Goal: Transaction & Acquisition: Purchase product/service

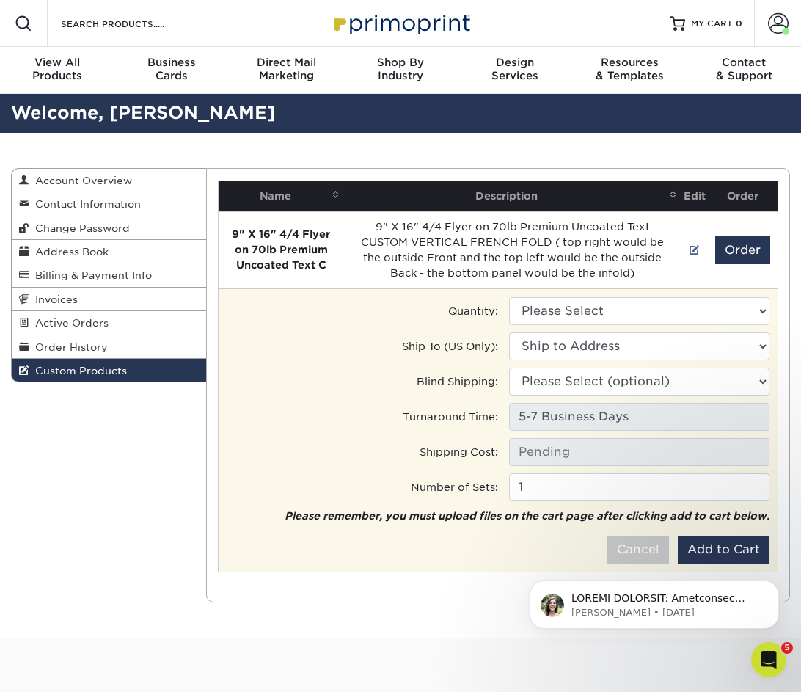
click at [553, 312] on select "Please Select 1000 - $735.00" at bounding box center [639, 311] width 260 height 28
select select "0"
type input "UPS Ground: $23.15"
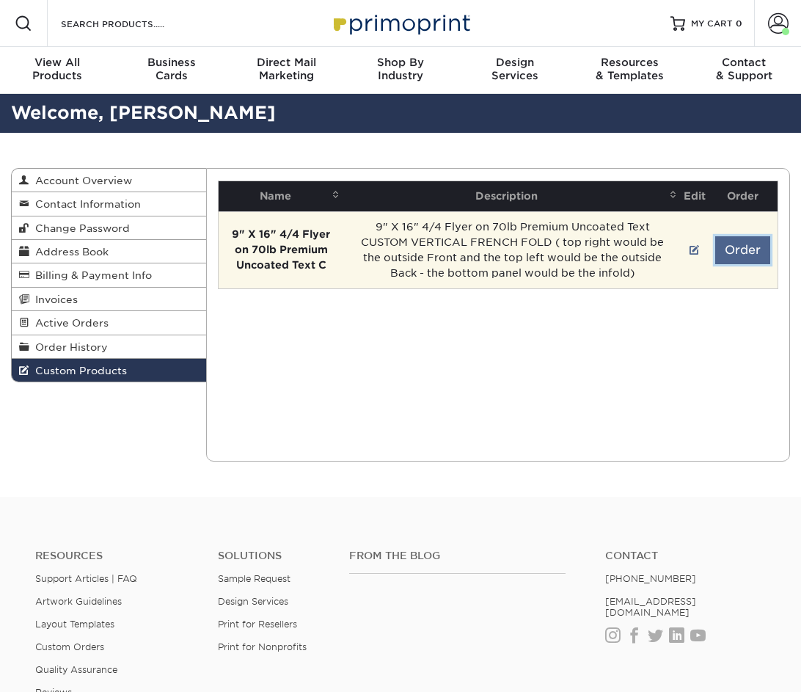
click at [738, 246] on button "Order" at bounding box center [742, 250] width 55 height 28
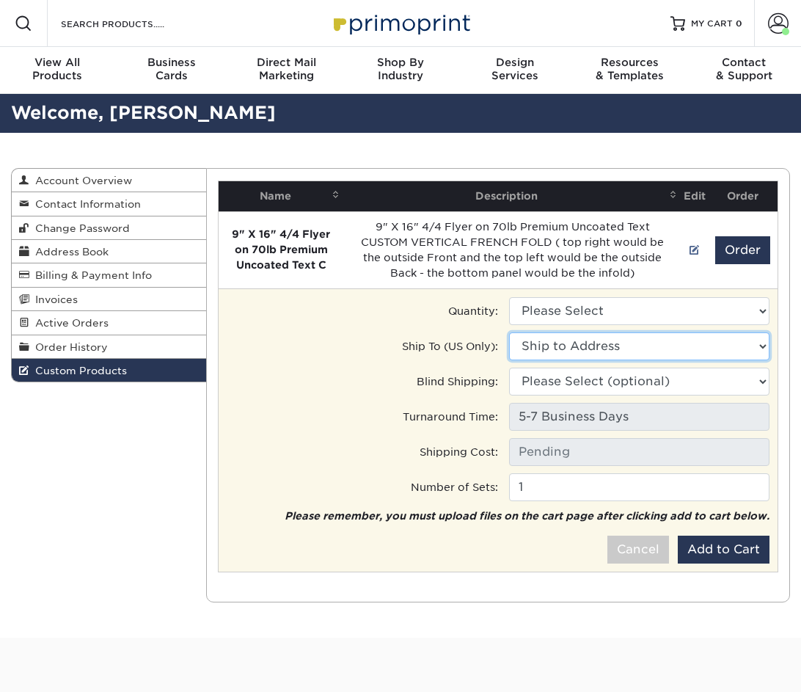
click at [638, 347] on select "Ship to Address 26122 Dakota Chief, San Antonio, TX 2927 Nall St, Port Neches, …" at bounding box center [639, 346] width 260 height 28
select select "201188"
click at [617, 314] on select "Please Select 1000 - $735.00" at bounding box center [639, 311] width 260 height 28
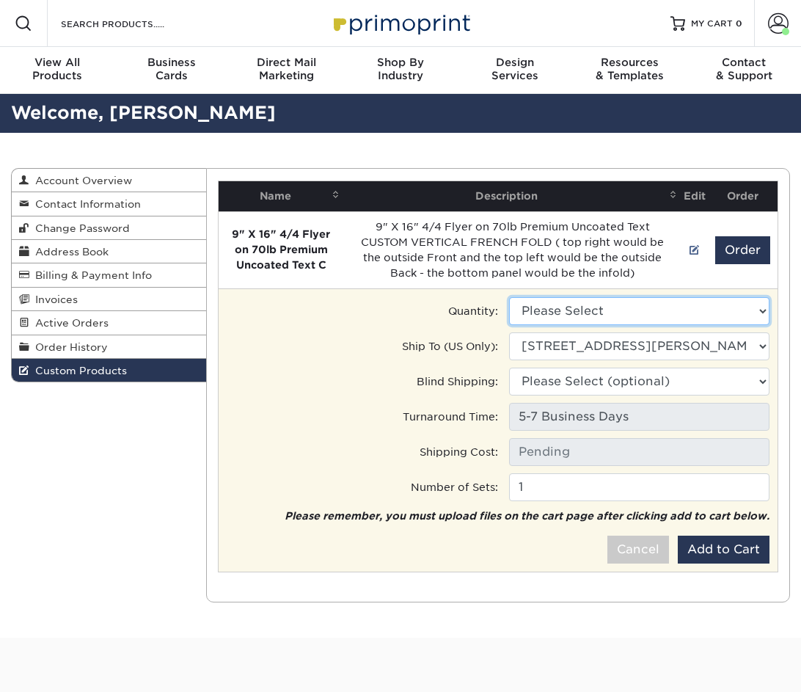
select select "0"
type input "UPS Ground: $23.15"
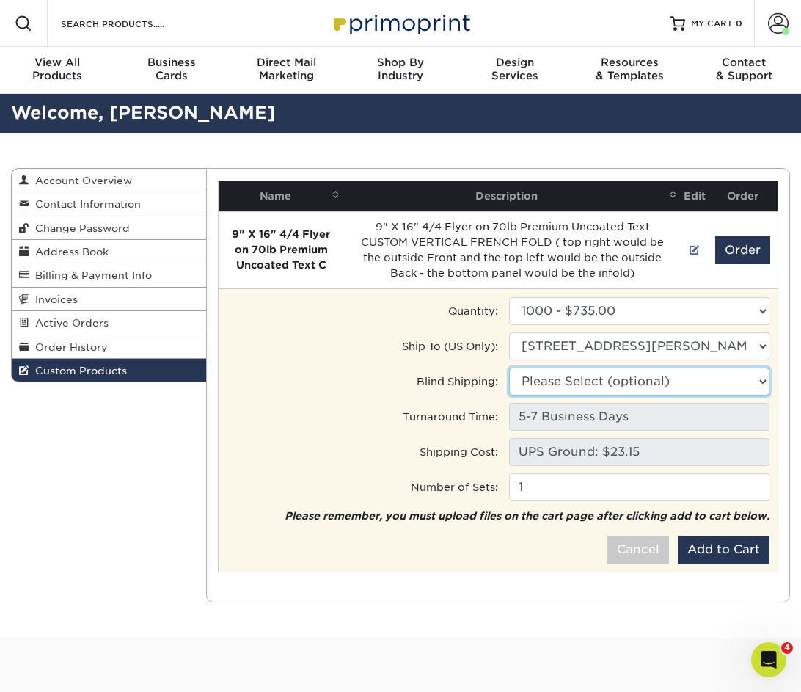
click at [596, 378] on select "Please Select (optional) 26122 Dakota Chief, San Antonio, TX 2927 Nall St, Port…" at bounding box center [639, 381] width 260 height 28
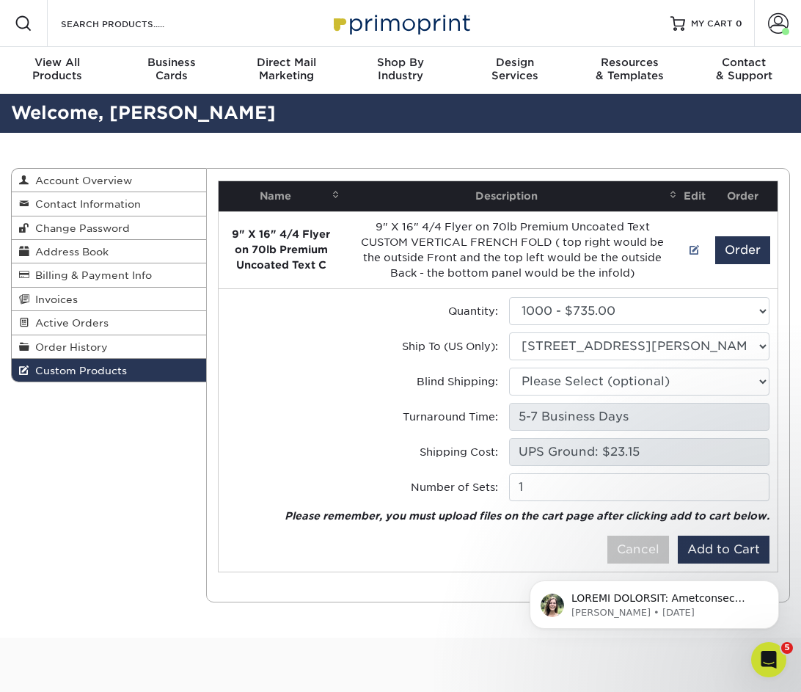
click html "[PERSON_NAME] • [DATE]"
click at [720, 548] on div "[PERSON_NAME] • [DATE]" at bounding box center [654, 536] width 270 height 183
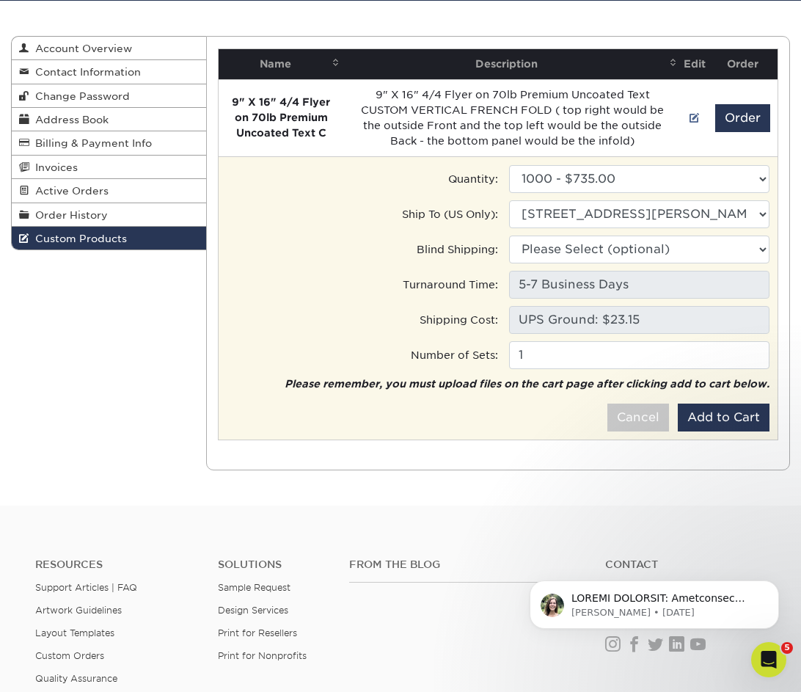
scroll to position [142, 0]
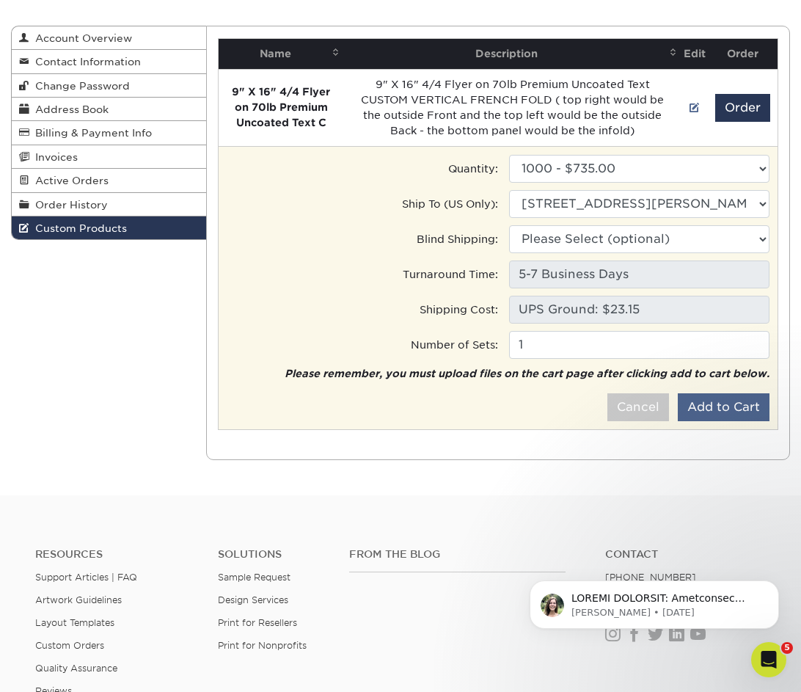
click at [721, 414] on button "Add to Cart" at bounding box center [724, 407] width 92 height 28
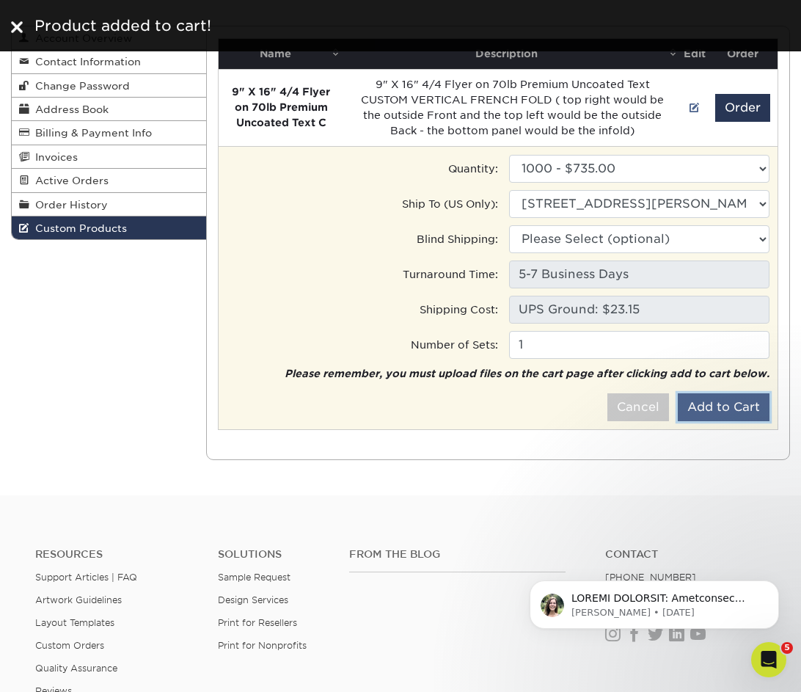
scroll to position [0, 0]
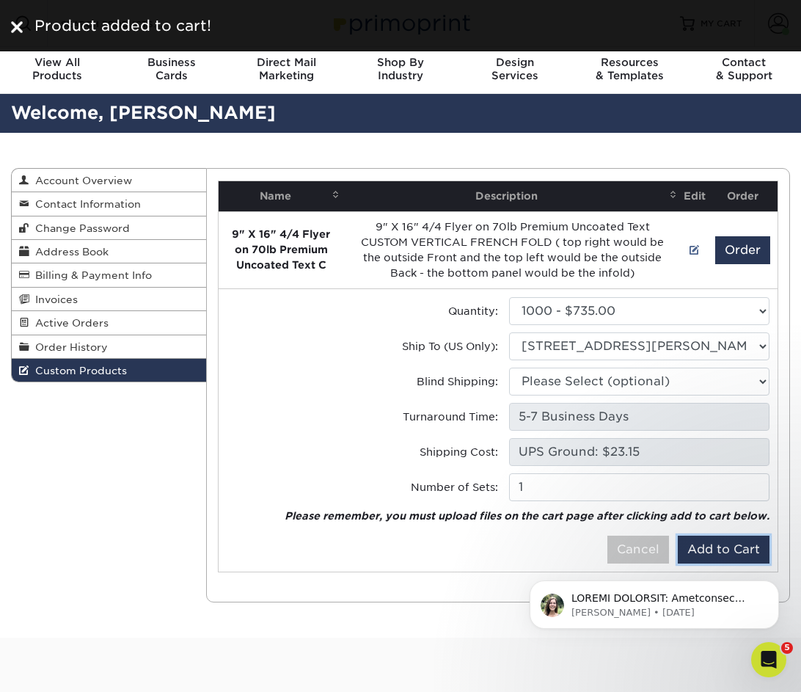
click at [16, 25] on img at bounding box center [17, 27] width 12 height 12
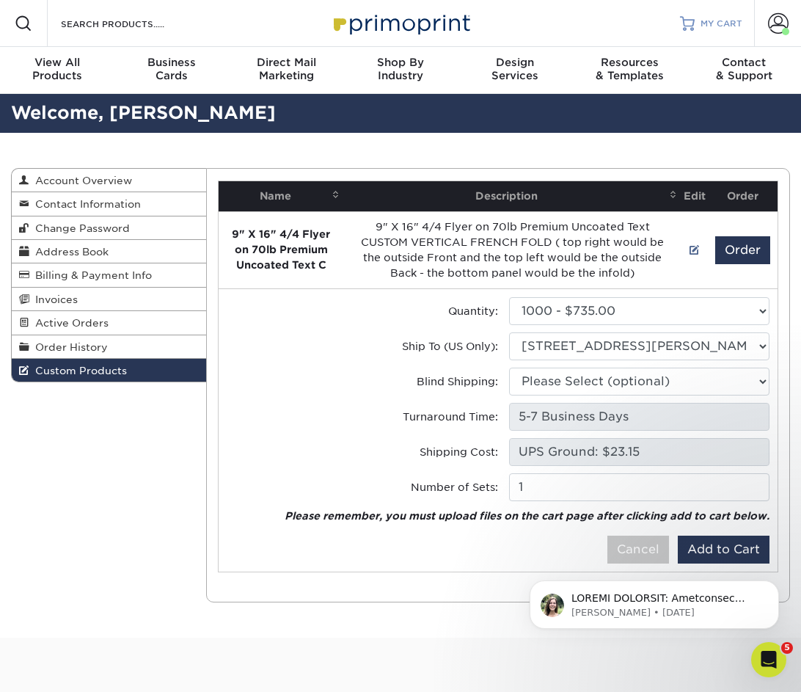
click at [710, 26] on span "MY CART" at bounding box center [721, 24] width 42 height 12
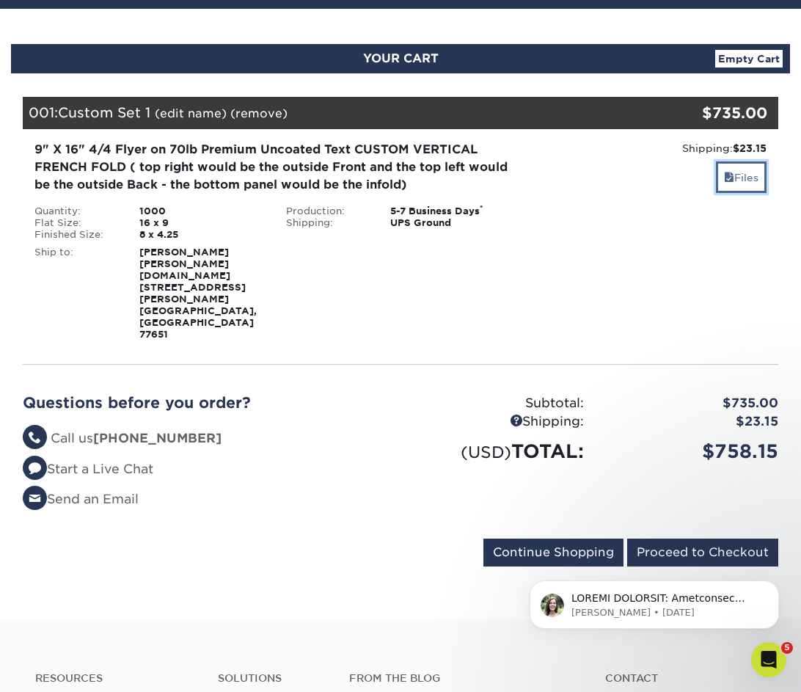
click at [735, 174] on link "Files" at bounding box center [741, 177] width 51 height 32
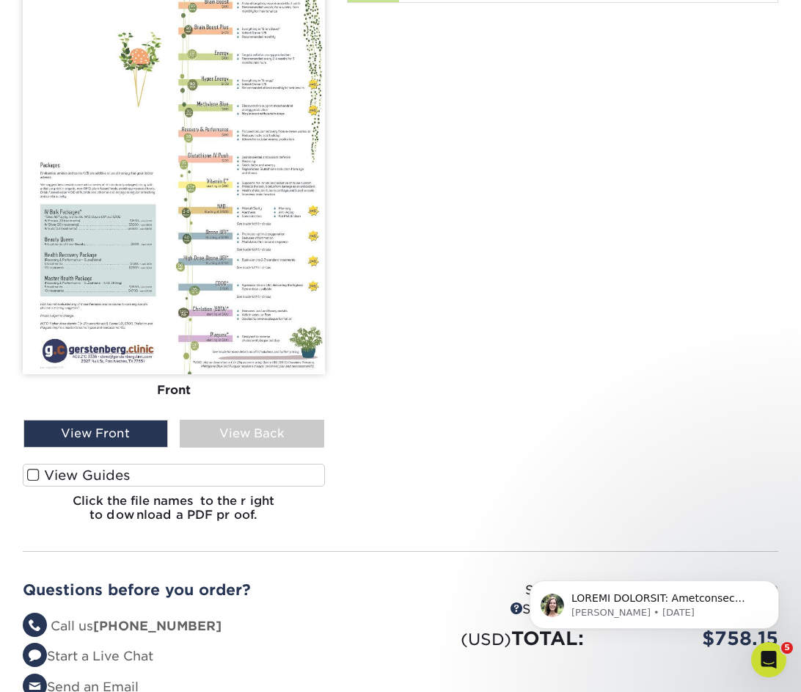
scroll to position [668, 0]
click at [30, 467] on span at bounding box center [33, 474] width 12 height 14
click at [0, 0] on input "View Guides" at bounding box center [0, 0] width 0 height 0
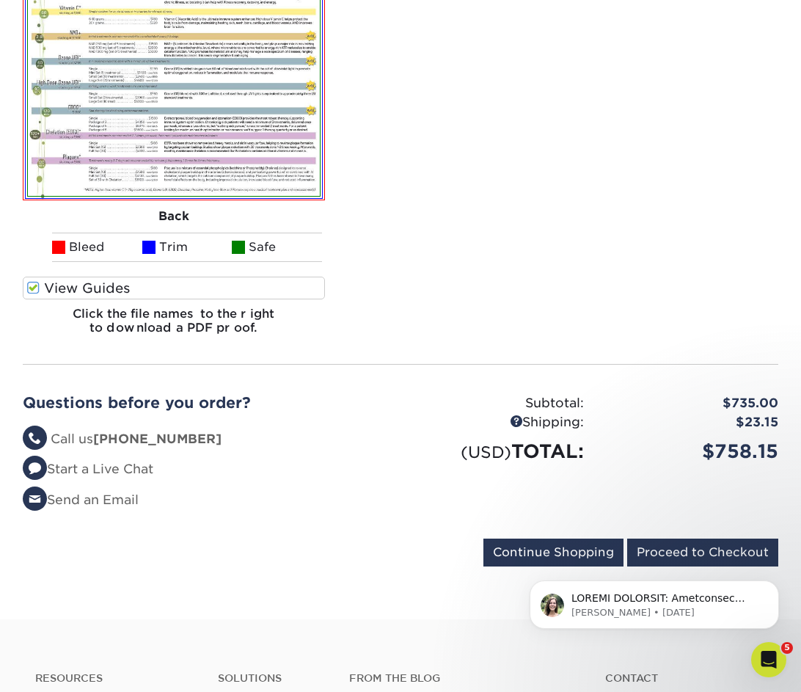
scroll to position [1408, 0]
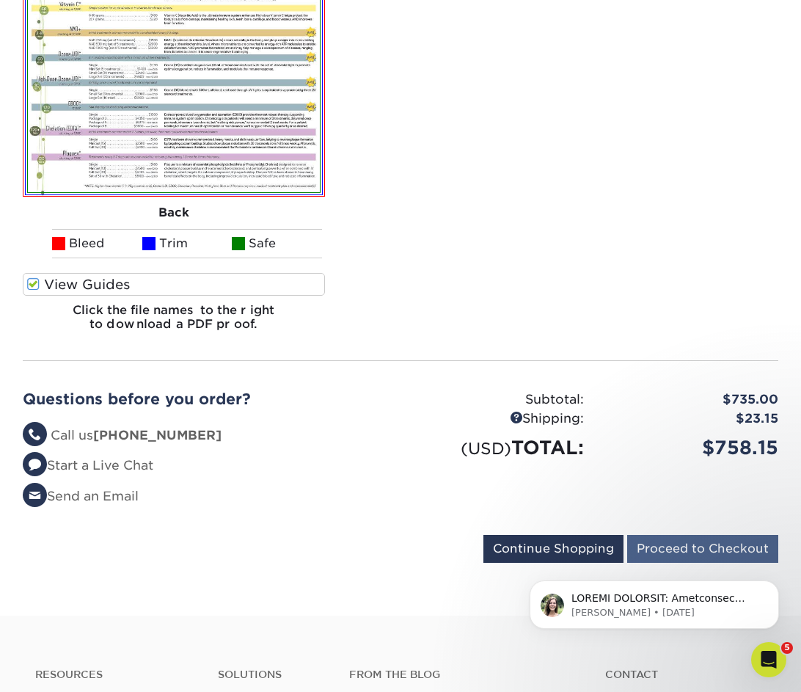
click at [679, 535] on input "Proceed to Checkout" at bounding box center [702, 549] width 151 height 28
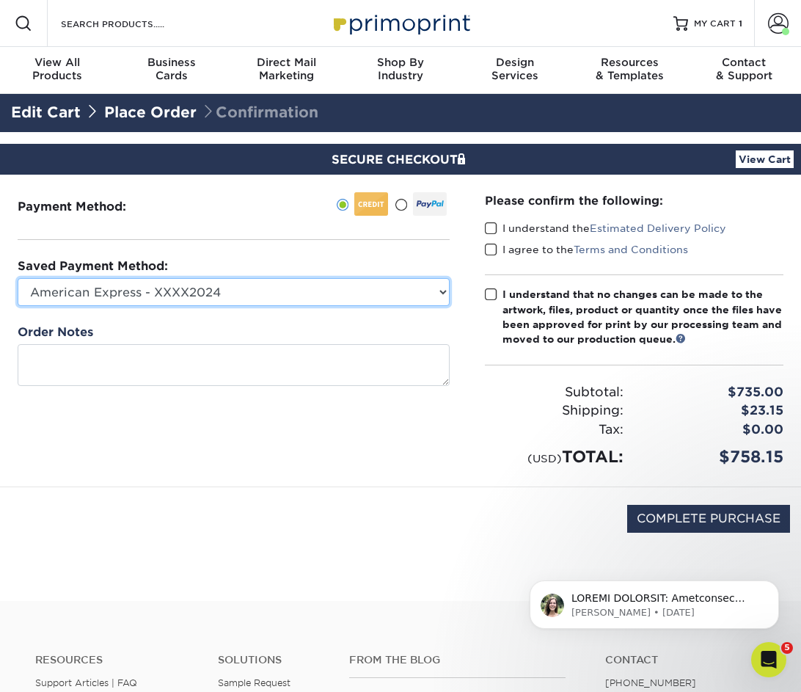
click at [353, 303] on select "American Express - XXXX2024 American Express - XXXX3022 American Express - XXXX…" at bounding box center [234, 292] width 432 height 28
select select "67154"
click at [489, 232] on span at bounding box center [491, 228] width 12 height 14
click at [0, 0] on input "I understand the Estimated Delivery Policy" at bounding box center [0, 0] width 0 height 0
click at [488, 246] on span at bounding box center [491, 250] width 12 height 14
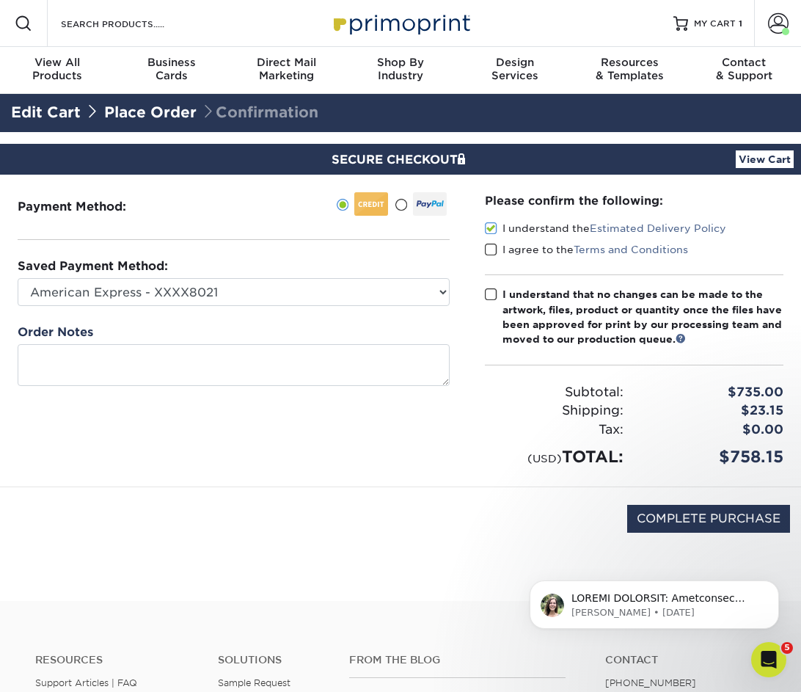
click at [0, 0] on input "I agree to the Terms and Conditions" at bounding box center [0, 0] width 0 height 0
click at [492, 296] on span at bounding box center [491, 294] width 12 height 14
click at [0, 0] on input "I understand that no changes can be made to the artwork, files, product or quan…" at bounding box center [0, 0] width 0 height 0
click at [716, 520] on input "COMPLETE PURCHASE" at bounding box center [708, 519] width 163 height 28
type input "PROCESSING, PLEASE WAIT..."
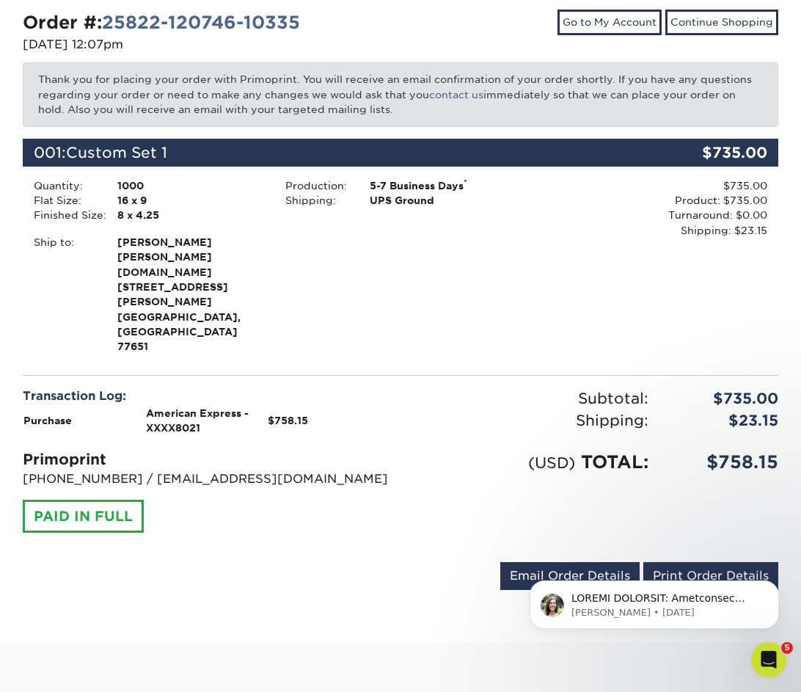
scroll to position [201, 0]
